Goal: Task Accomplishment & Management: Use online tool/utility

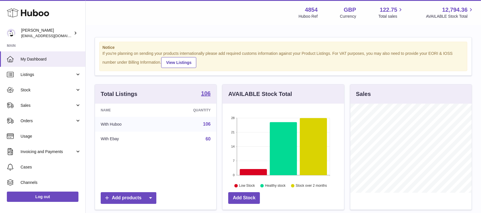
scroll to position [89, 121]
click at [55, 105] on span "Sales" at bounding box center [48, 105] width 54 height 5
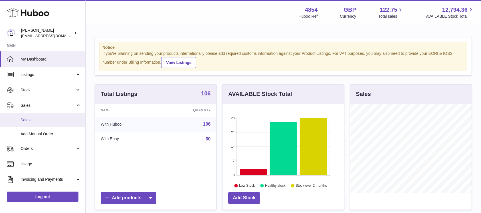
click at [50, 118] on span "Sales" at bounding box center [51, 119] width 60 height 5
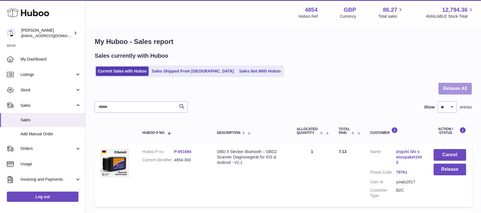
click at [464, 90] on button "Release All" at bounding box center [455, 89] width 33 height 12
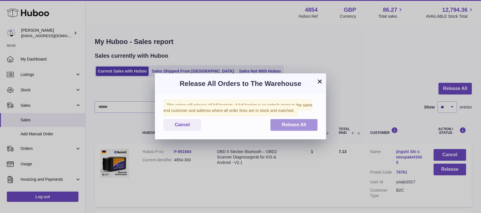
click at [279, 127] on button "Release All" at bounding box center [293, 125] width 47 height 12
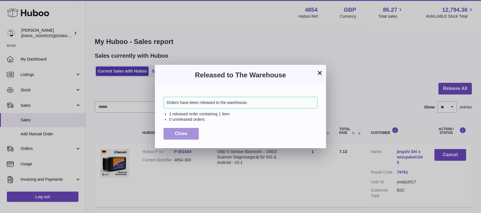
click at [175, 136] on span "Close" at bounding box center [181, 133] width 13 height 5
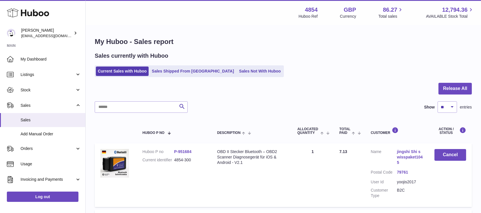
click at [243, 66] on ul "Current Sales with Huboo Sales Shipped From Huboo Sales Not With Huboo" at bounding box center [189, 71] width 189 height 12
click at [238, 73] on link "Sales Not With Huboo" at bounding box center [260, 70] width 46 height 9
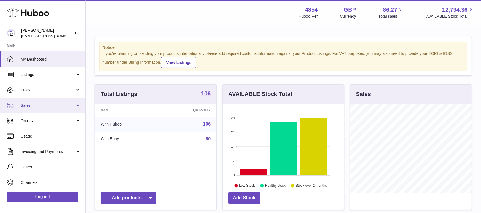
click at [43, 108] on span "Sales" at bounding box center [48, 105] width 54 height 5
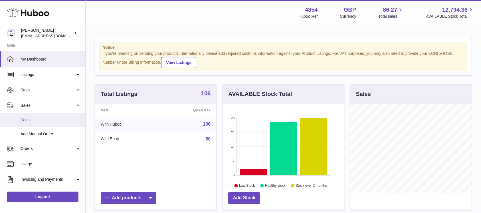
click at [39, 120] on span "Sales" at bounding box center [51, 119] width 60 height 5
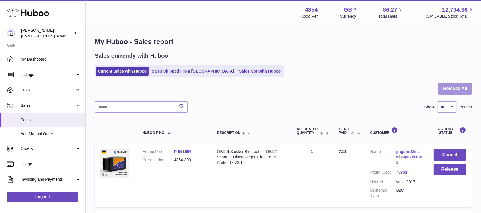
click at [460, 93] on button "Release All" at bounding box center [455, 89] width 33 height 12
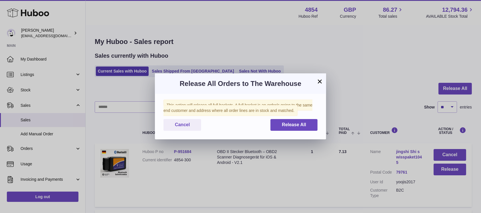
click at [283, 136] on div "This action will release all full baskets. A full basket is an order/s going to…" at bounding box center [240, 116] width 171 height 45
click at [287, 124] on span "Release All" at bounding box center [294, 124] width 24 height 5
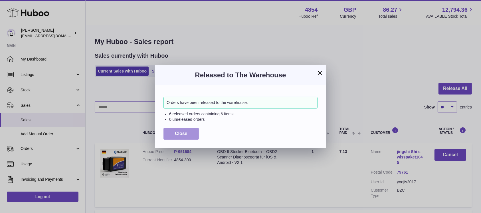
drag, startPoint x: 177, startPoint y: 134, endPoint x: 207, endPoint y: 109, distance: 39.2
click at [177, 134] on span "Close" at bounding box center [181, 133] width 13 height 5
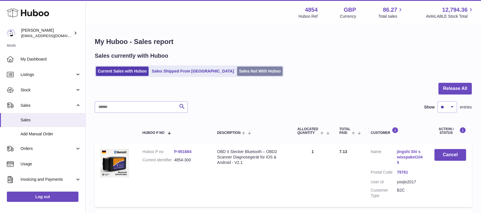
click at [247, 72] on link "Sales Not With Huboo" at bounding box center [260, 70] width 46 height 9
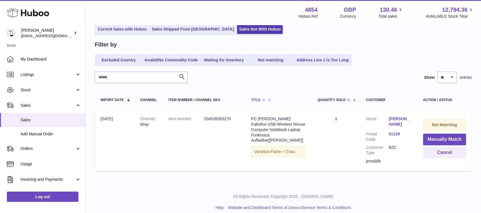
scroll to position [42, 0]
click at [444, 138] on button "Manually Match" at bounding box center [444, 139] width 43 height 12
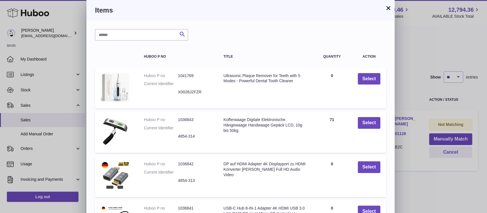
click at [136, 27] on div "Search Huboo P no Title Quantity Action Huboo P no 1041769 Current Identifier X…" at bounding box center [240, 173] width 308 height 304
click at [138, 35] on input "text" at bounding box center [141, 34] width 93 height 11
type input "*****"
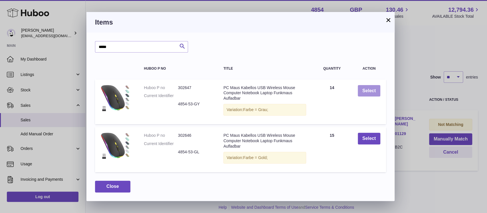
click at [360, 89] on button "Select" at bounding box center [369, 91] width 23 height 12
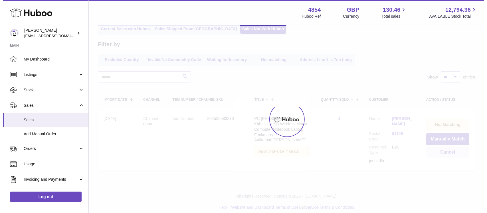
scroll to position [0, 0]
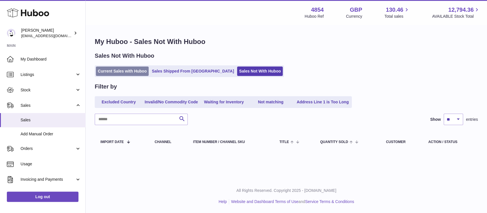
click at [124, 75] on link "Current Sales with Huboo" at bounding box center [122, 70] width 53 height 9
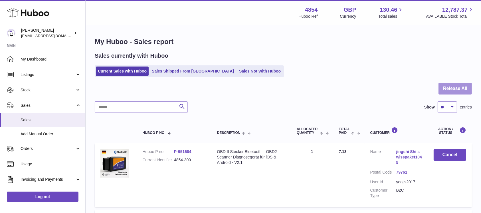
click at [448, 88] on button "Release All" at bounding box center [455, 89] width 33 height 12
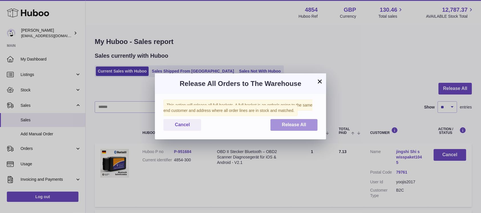
click at [287, 120] on button "Release All" at bounding box center [293, 125] width 47 height 12
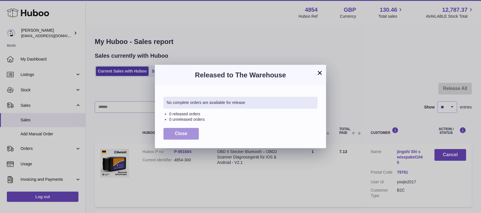
click at [177, 131] on span "Close" at bounding box center [181, 133] width 13 height 5
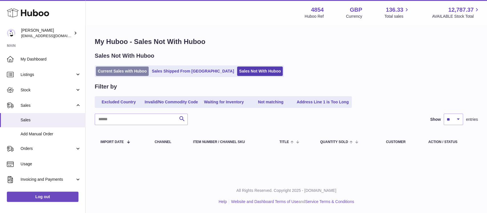
click at [116, 73] on link "Current Sales with Huboo" at bounding box center [122, 70] width 53 height 9
